Goal: Check status

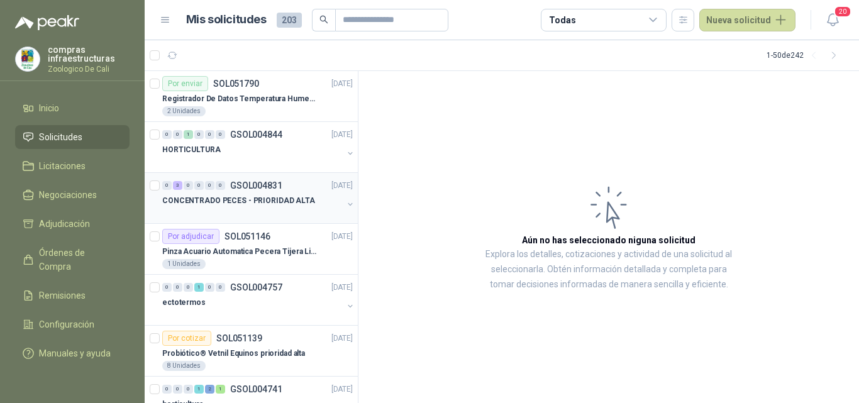
click at [250, 195] on p "CONCENTRADO PECES - PRIORIDAD ALTA" at bounding box center [238, 201] width 153 height 12
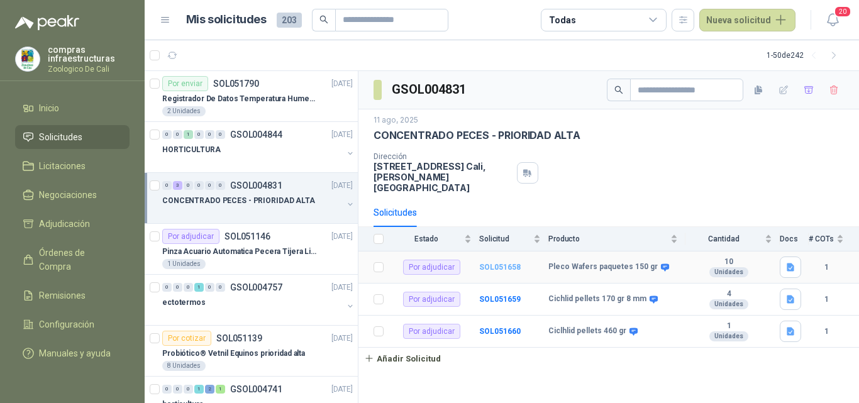
click at [511, 263] on b "SOL051658" at bounding box center [499, 267] width 41 height 9
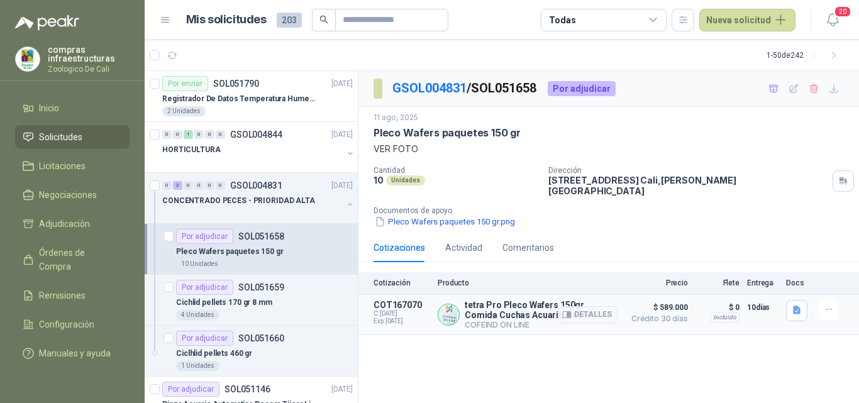
drag, startPoint x: 771, startPoint y: 302, endPoint x: 736, endPoint y: 302, distance: 35.8
click at [736, 302] on article "COT167070 C: [DATE] Exp: [DATE] tetra Pro Pleco Wafers 150gr Comida Cuchas Acua…" at bounding box center [608, 315] width 500 height 40
click at [235, 207] on div "CONCENTRADO PECES - PRIORIDAD ALTA" at bounding box center [252, 200] width 180 height 15
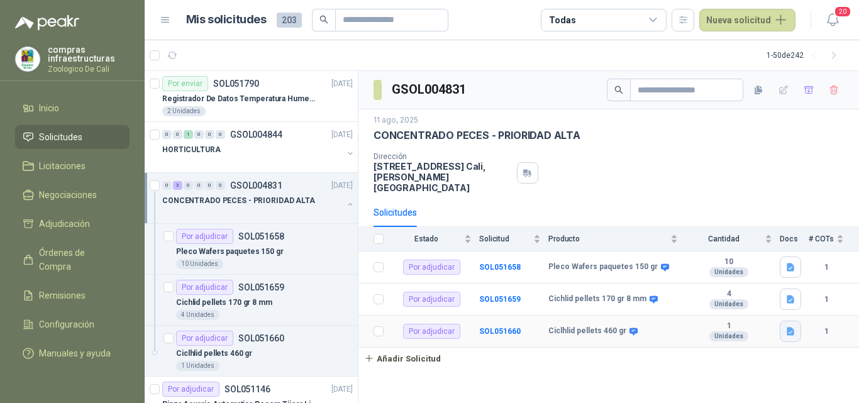
click at [783, 321] on button "button" at bounding box center [790, 331] width 21 height 21
click at [591, 316] on td "Ciclhlid pellets 460 gr" at bounding box center [616, 332] width 137 height 32
click at [589, 326] on b "Ciclhlid pellets 460 gr" at bounding box center [587, 331] width 78 height 10
click at [497, 327] on b "SOL051660" at bounding box center [499, 331] width 41 height 9
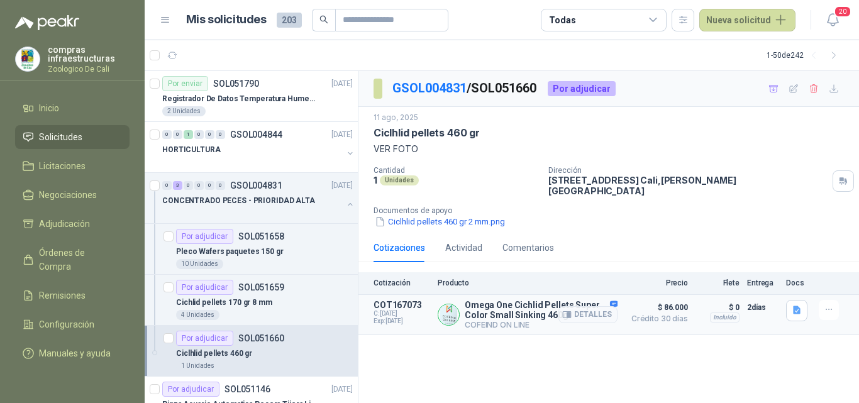
drag, startPoint x: 769, startPoint y: 304, endPoint x: 737, endPoint y: 302, distance: 31.5
click at [737, 302] on article "COT167073 C: [DATE] Exp: [DATE] Omega One Cichlid Pellets Super Color Small Sin…" at bounding box center [608, 315] width 500 height 40
drag, startPoint x: 688, startPoint y: 301, endPoint x: 676, endPoint y: 299, distance: 12.1
click at [676, 299] on article "COT167073 C: [DATE] Exp: [DATE] Omega One Cichlid Pellets Super Color Small Sin…" at bounding box center [608, 315] width 500 height 40
